Goal: Find specific page/section: Find specific page/section

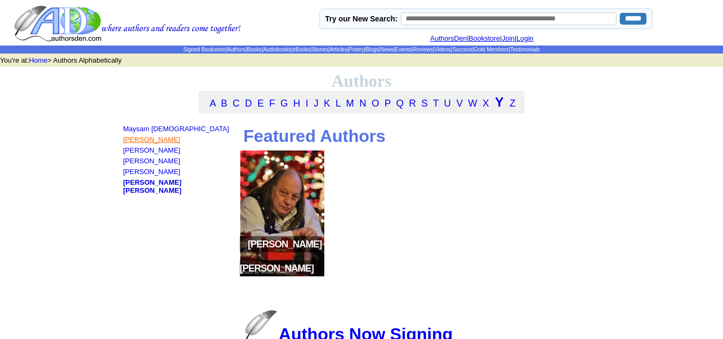
click at [143, 143] on link "[PERSON_NAME]" at bounding box center [151, 139] width 57 height 8
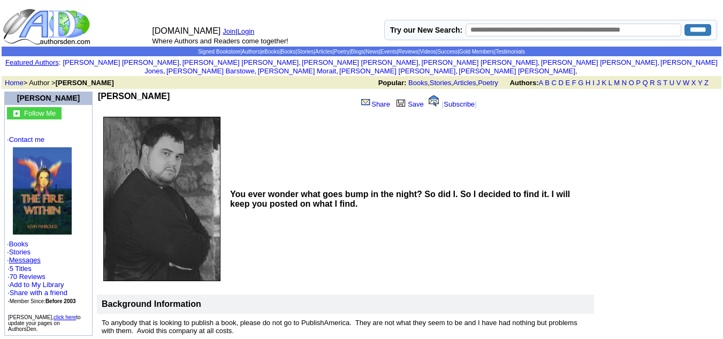
drag, startPoint x: 193, startPoint y: 87, endPoint x: 101, endPoint y: 91, distance: 92.7
click at [101, 91] on td "[PERSON_NAME]" at bounding box center [225, 101] width 255 height 20
copy b "[PERSON_NAME]"
